Goal: Transaction & Acquisition: Purchase product/service

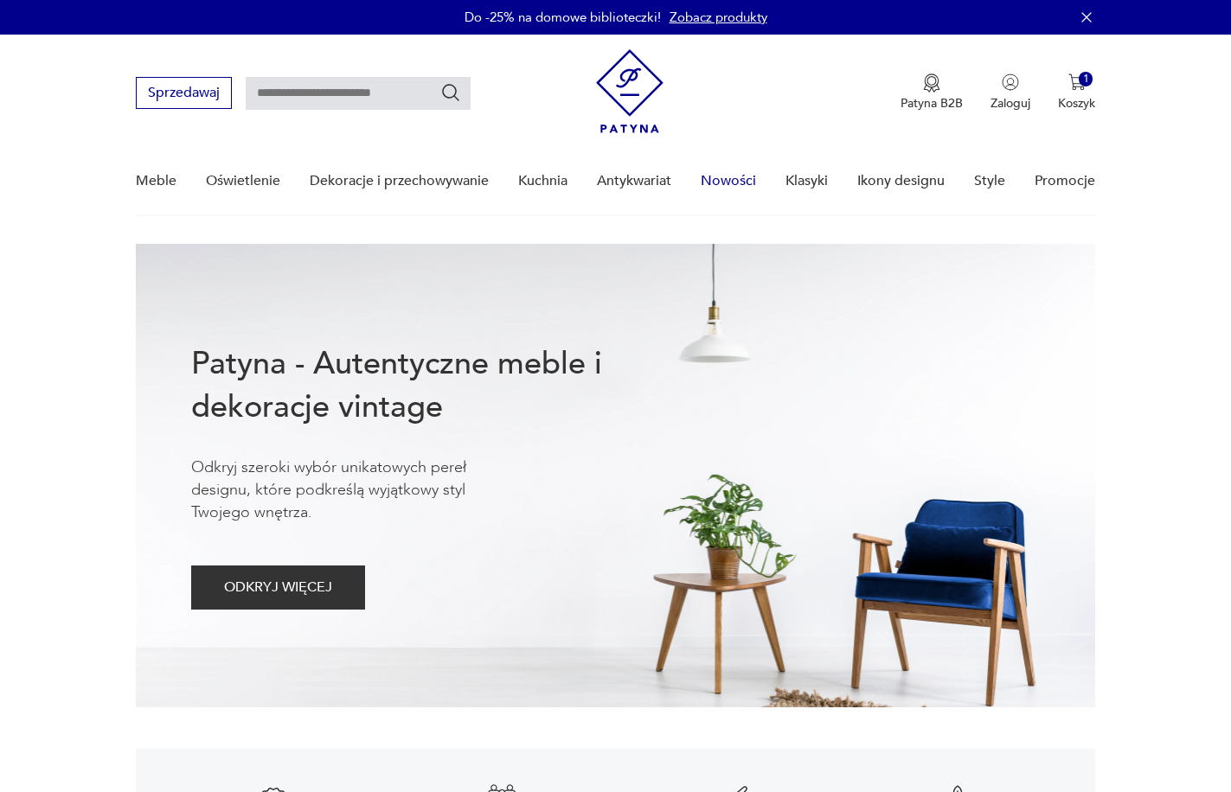
click at [739, 177] on link "Nowości" at bounding box center [727, 181] width 55 height 67
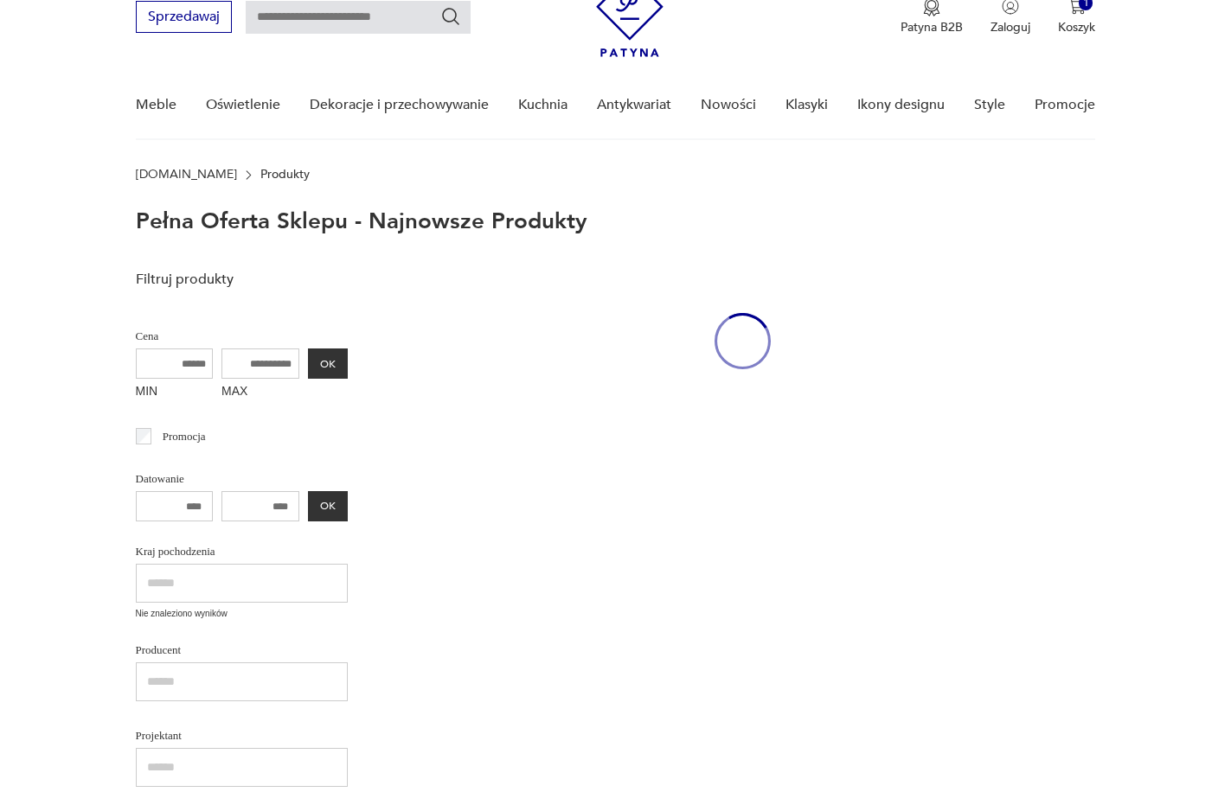
scroll to position [77, 0]
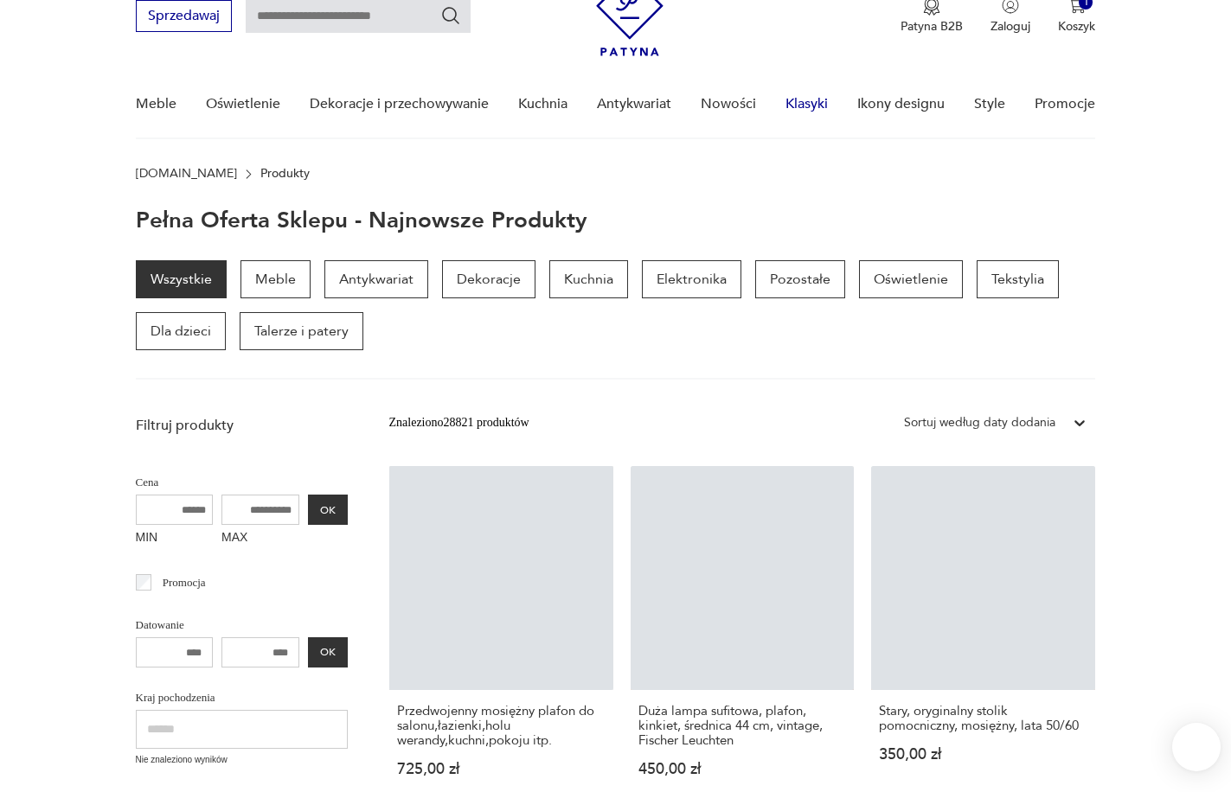
click at [810, 106] on link "Klasyki" at bounding box center [806, 104] width 42 height 67
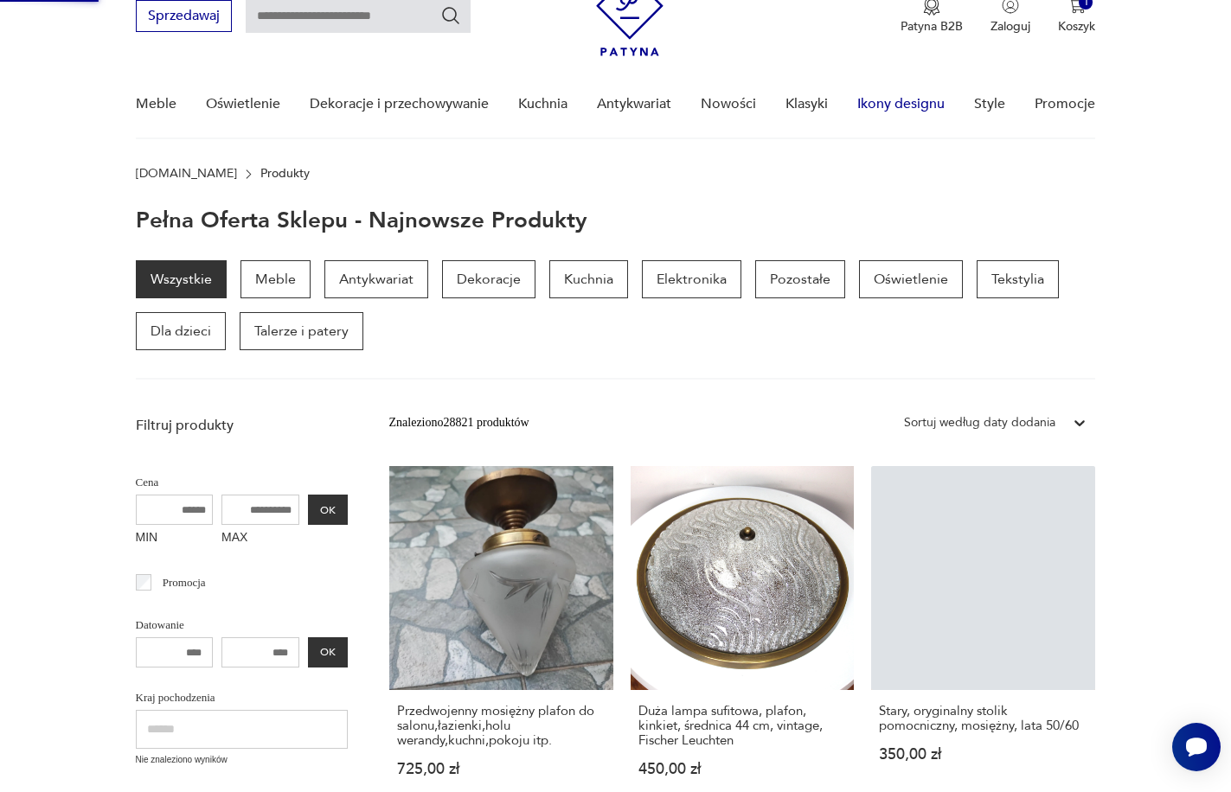
scroll to position [0, 0]
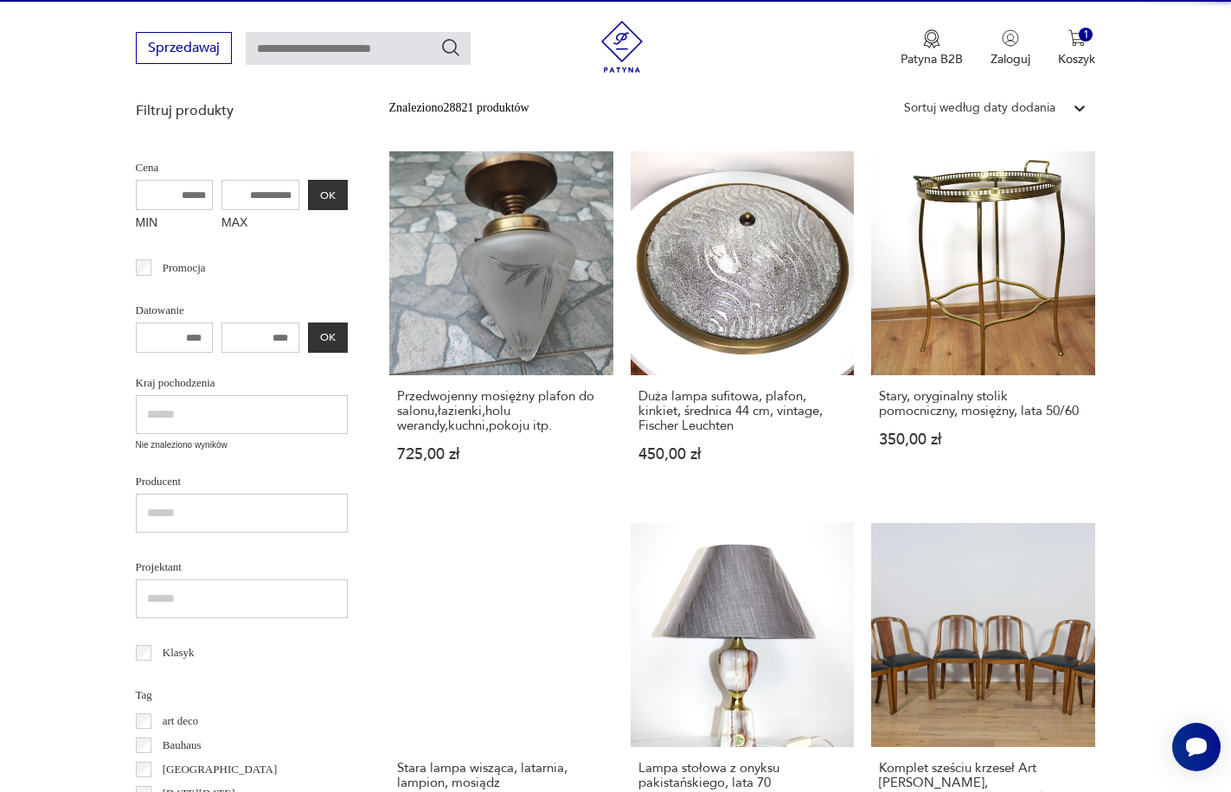
scroll to position [235, 0]
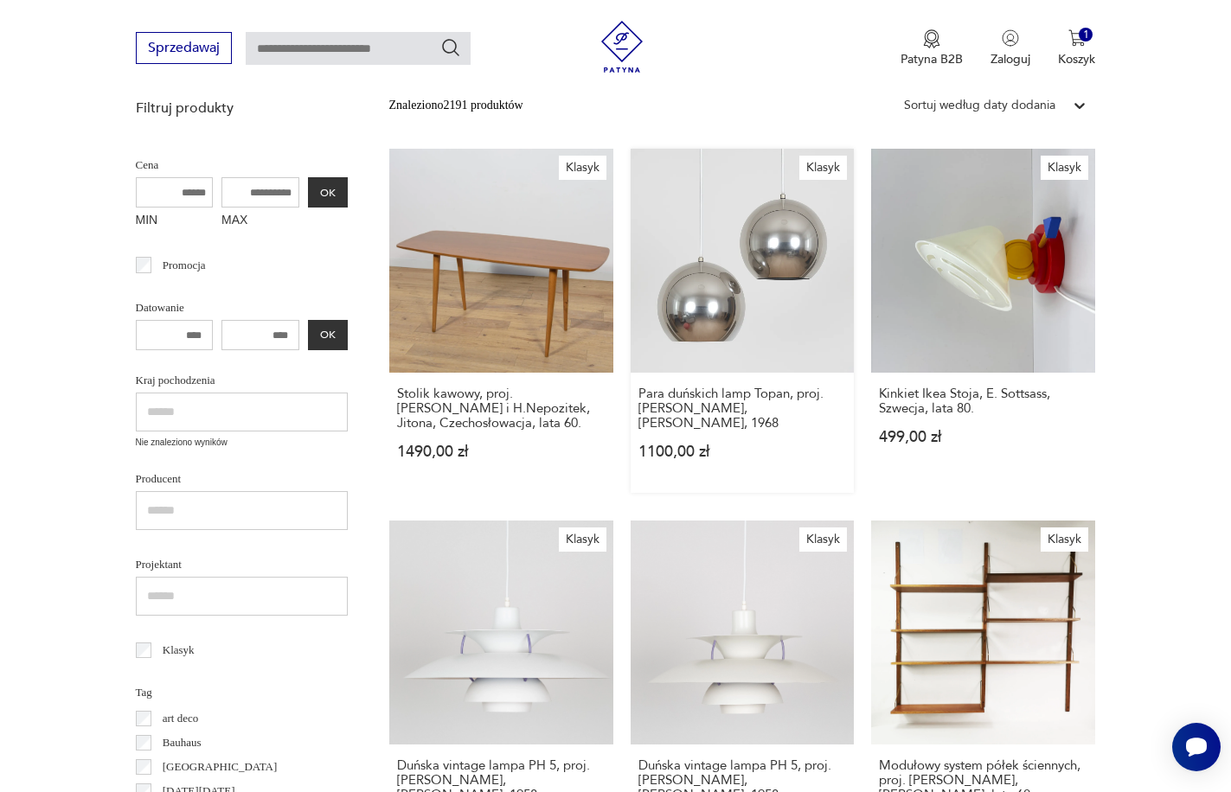
click at [796, 261] on link "Klasyk Para duńskich lamp Topan, proj. [PERSON_NAME], [PERSON_NAME], 1968 1100,…" at bounding box center [742, 321] width 224 height 344
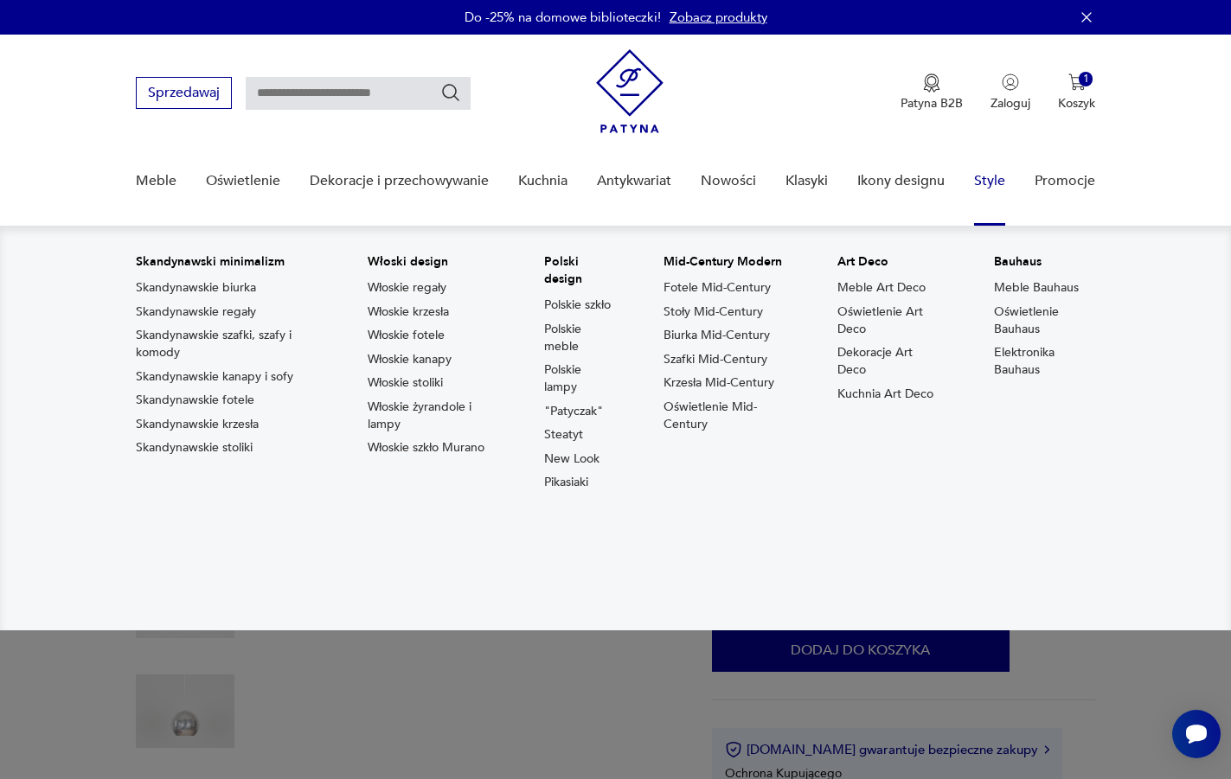
click at [1005, 175] on link "Style" at bounding box center [989, 181] width 31 height 67
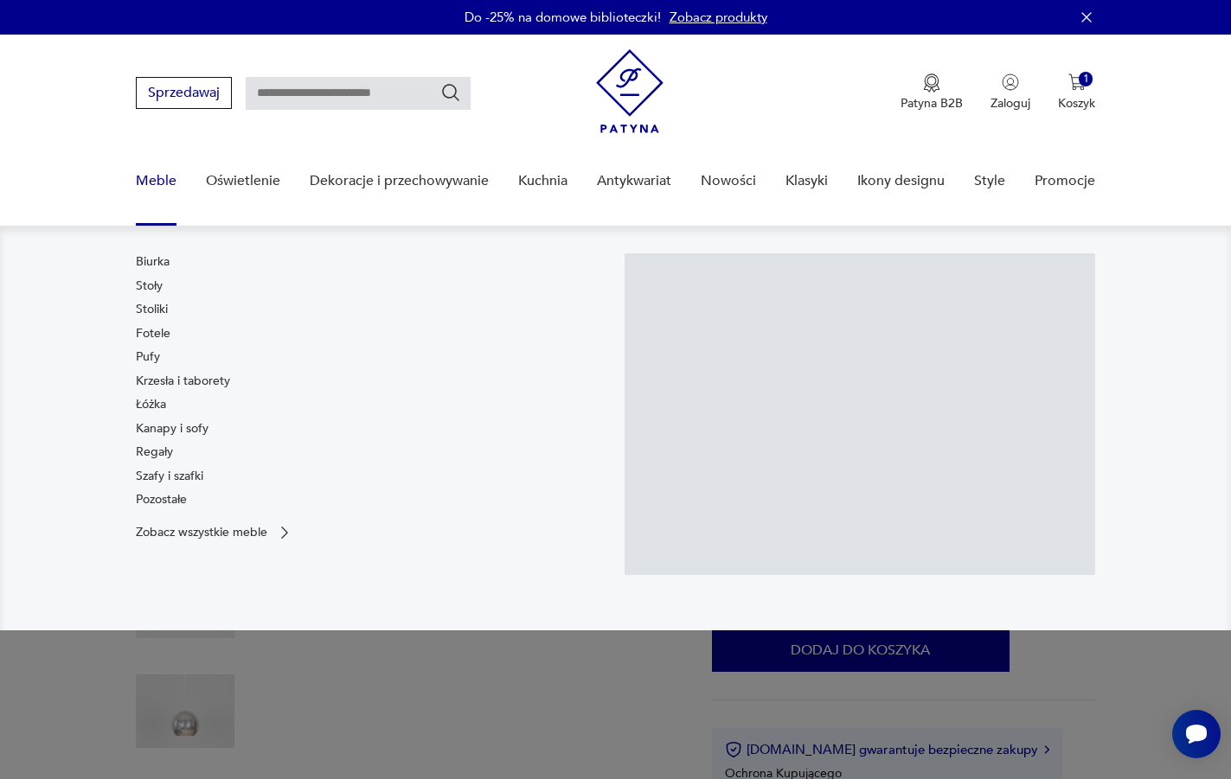
click at [149, 176] on link "Meble" at bounding box center [156, 181] width 41 height 67
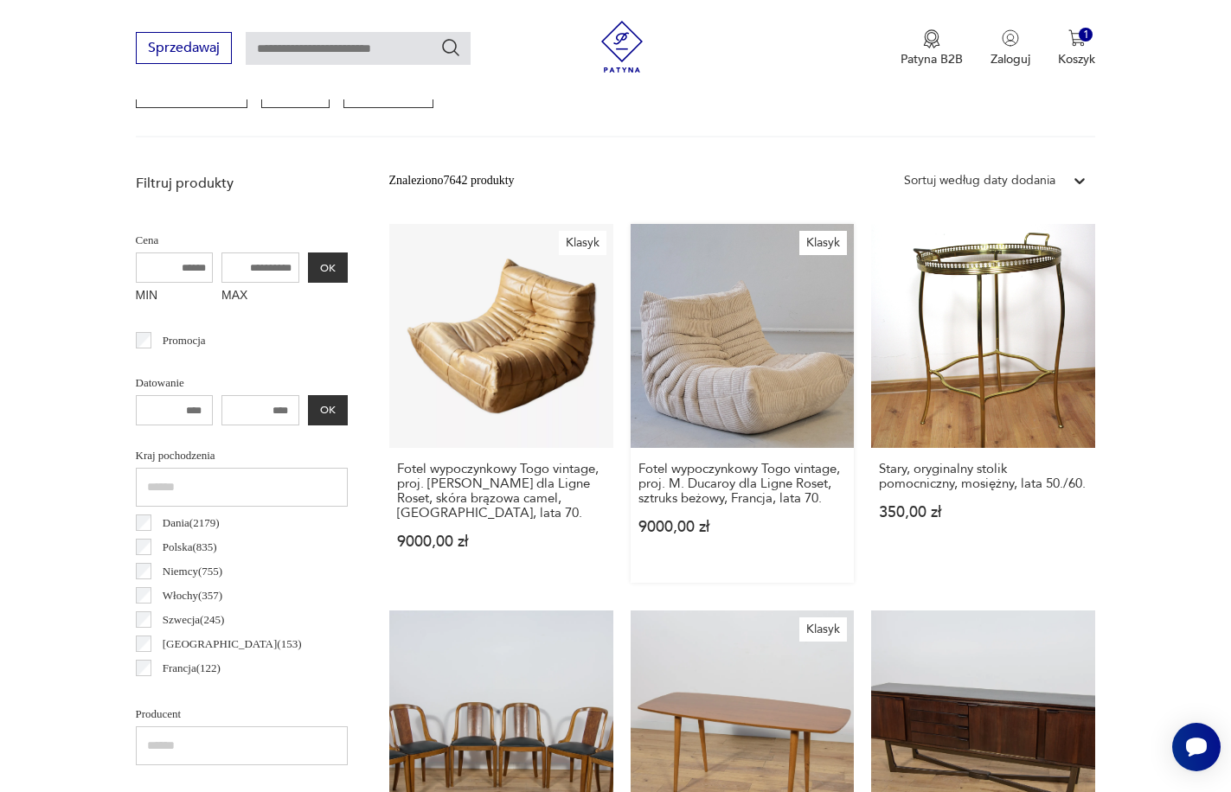
click at [683, 389] on link "Klasyk Fotel wypoczynkowy [GEOGRAPHIC_DATA] vintage, proj. [PERSON_NAME] dla Li…" at bounding box center [742, 403] width 224 height 359
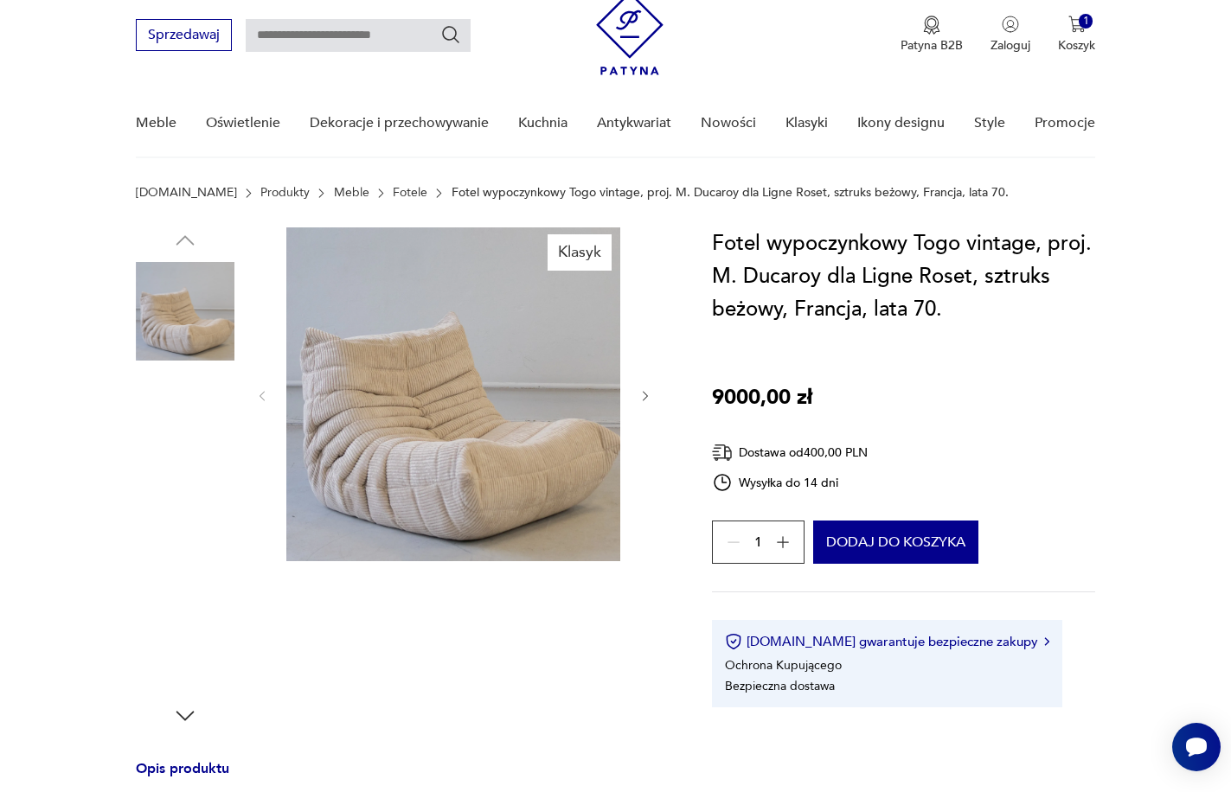
scroll to position [108, 0]
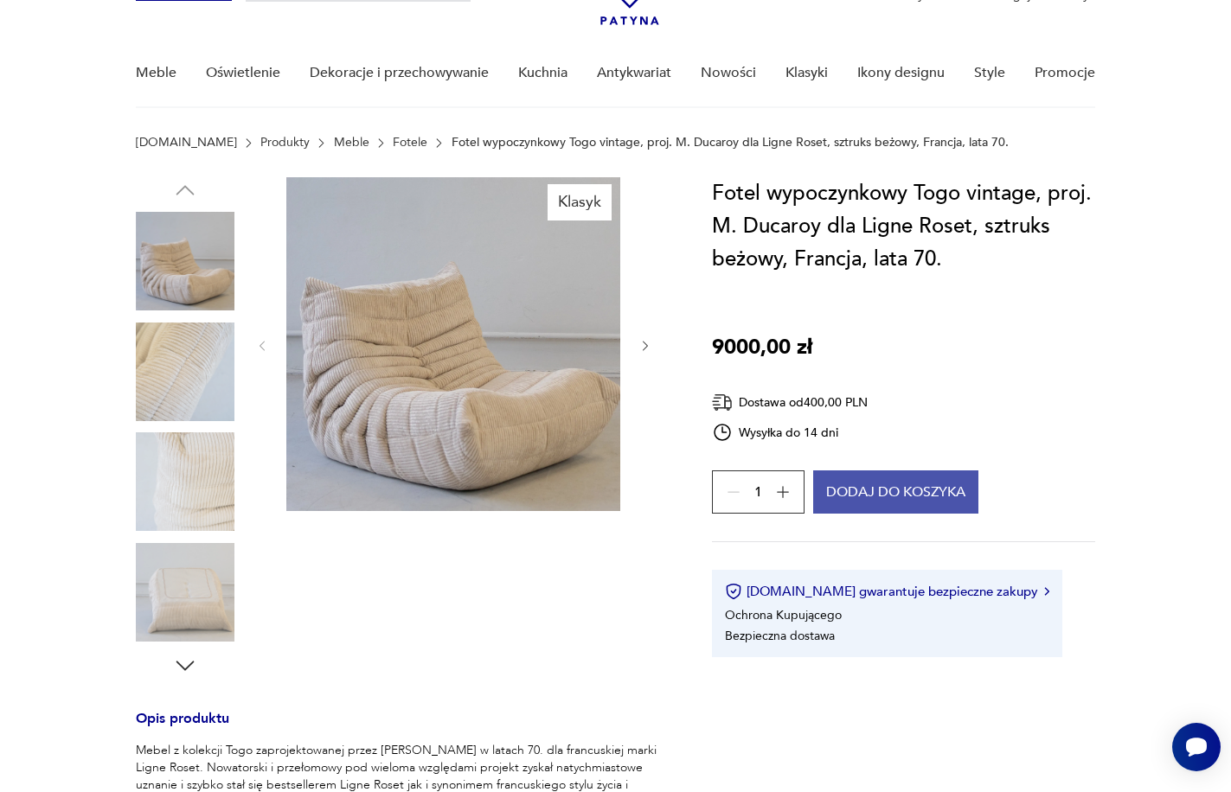
click at [924, 507] on button "Dodaj do koszyka" at bounding box center [895, 491] width 165 height 43
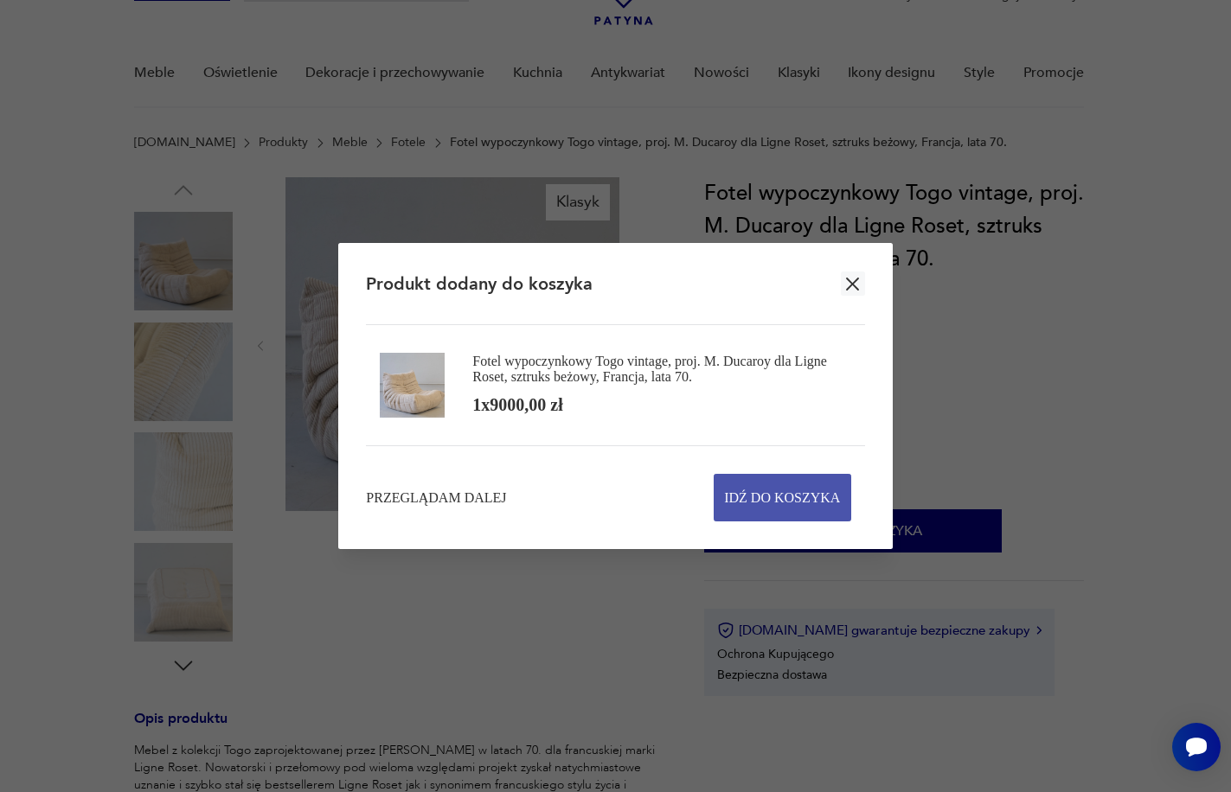
click at [819, 498] on span "Idź do koszyka" at bounding box center [782, 498] width 116 height 46
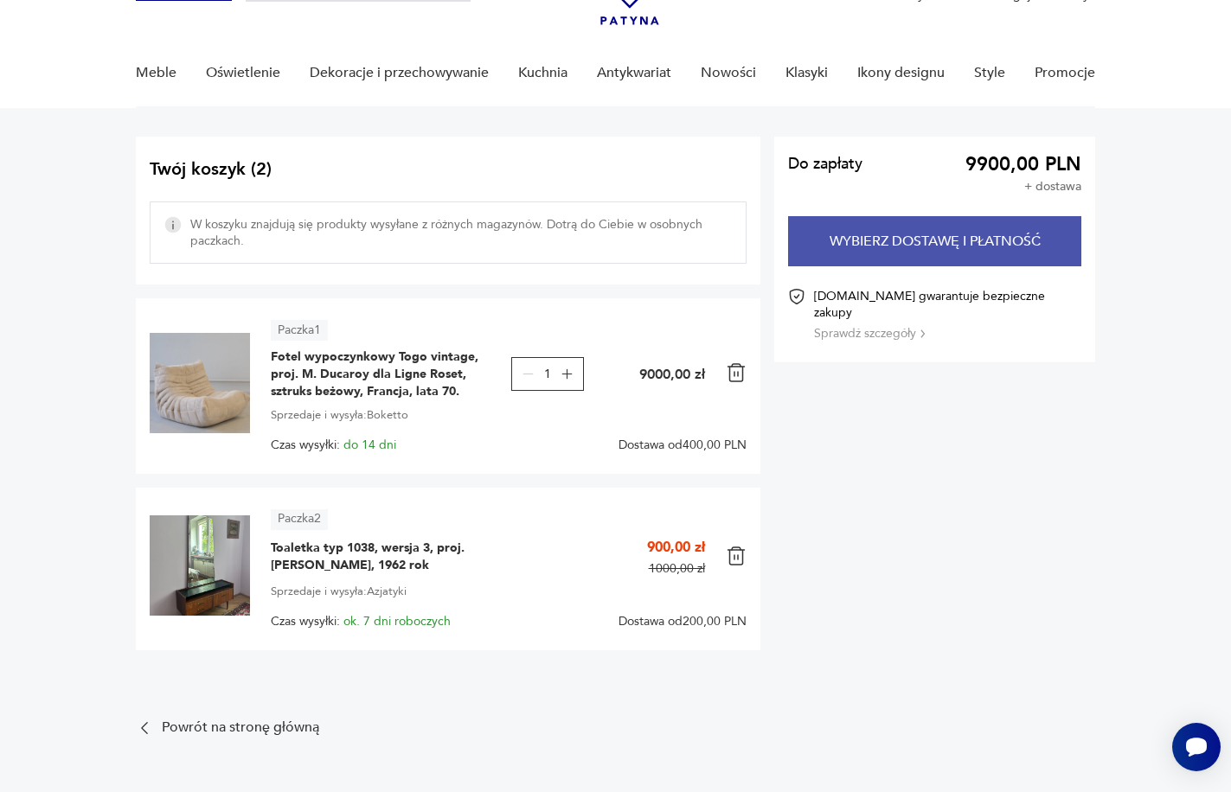
click at [884, 229] on button "Wybierz dostawę i płatność" at bounding box center [935, 241] width 294 height 50
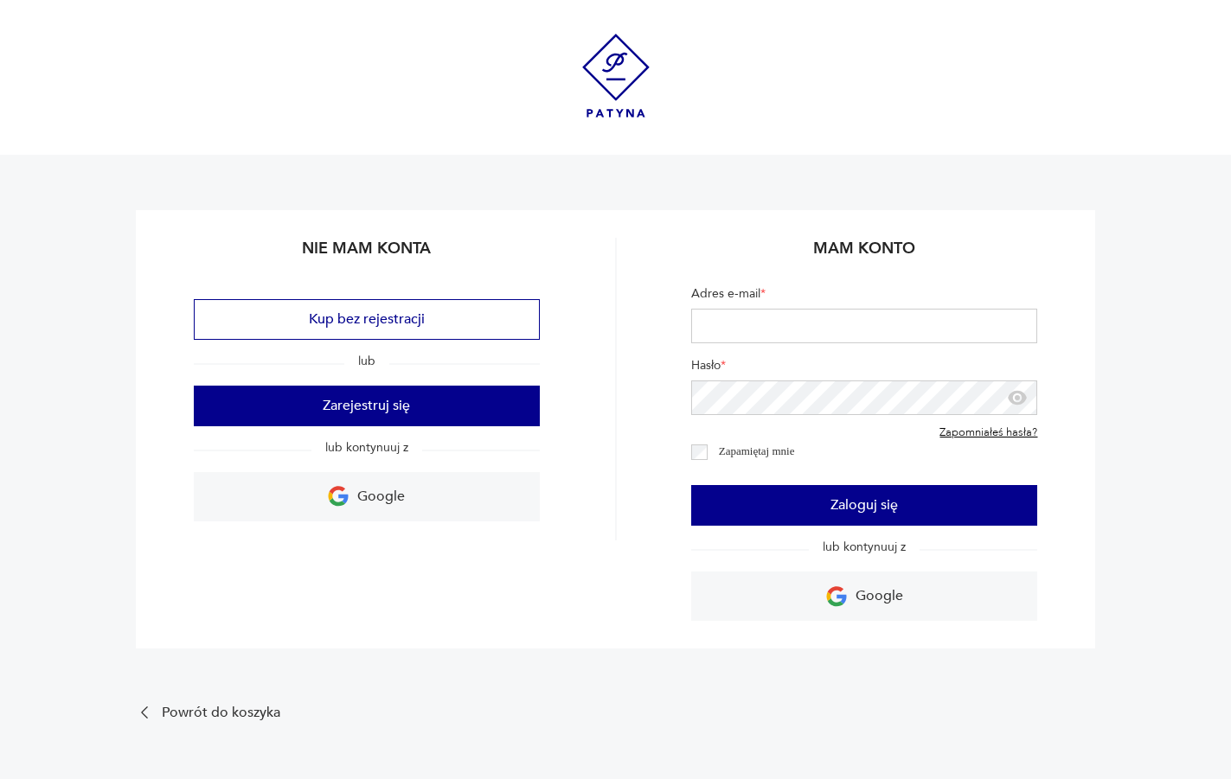
click at [611, 64] on img at bounding box center [615, 76] width 67 height 84
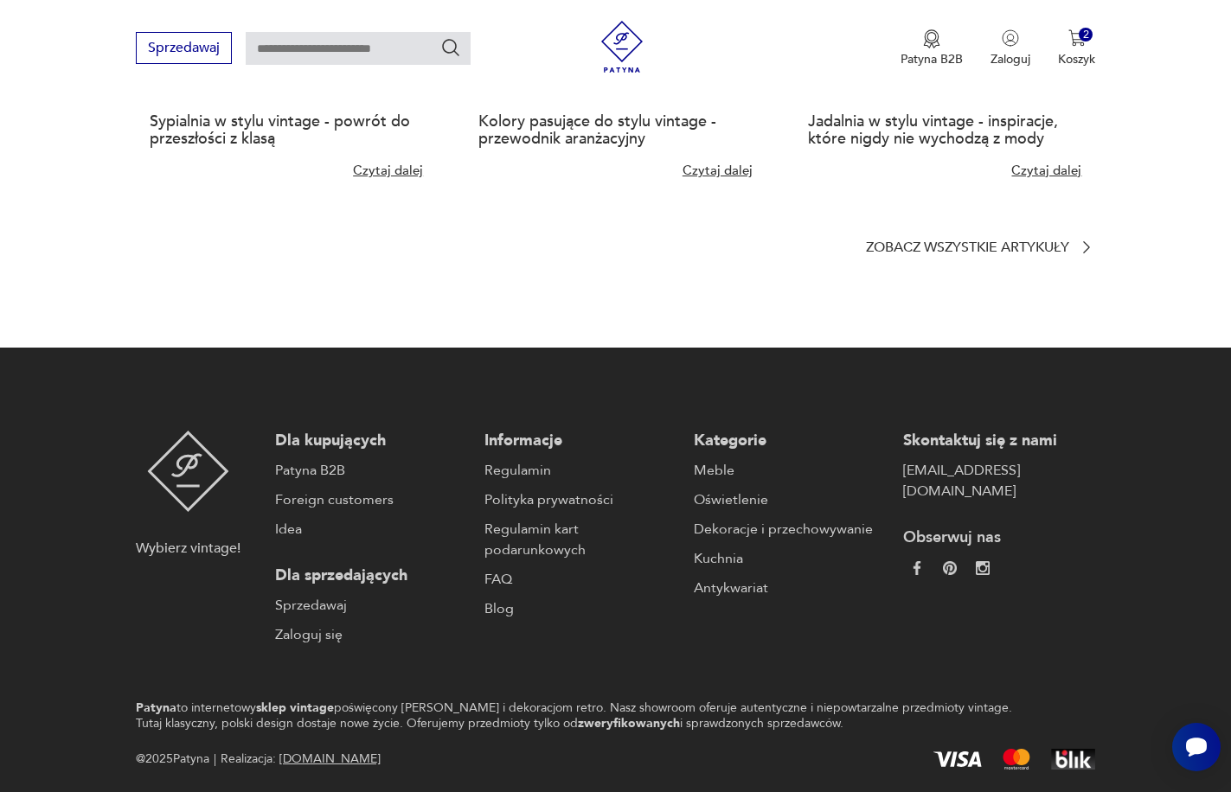
scroll to position [4046, 0]
